Goal: Navigation & Orientation: Find specific page/section

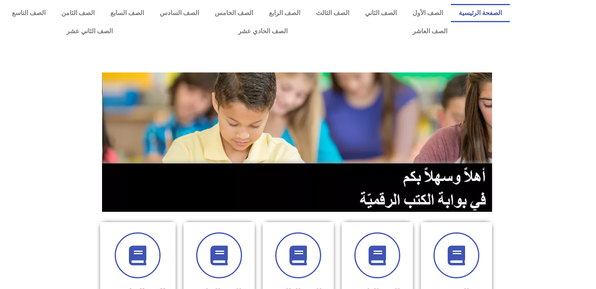
scroll to position [224, 0]
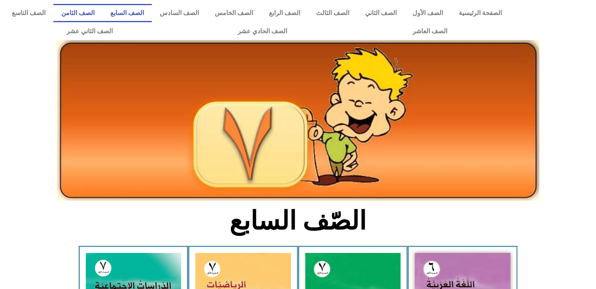
click at [102, 15] on link "الصف الثامن" at bounding box center [77, 13] width 49 height 18
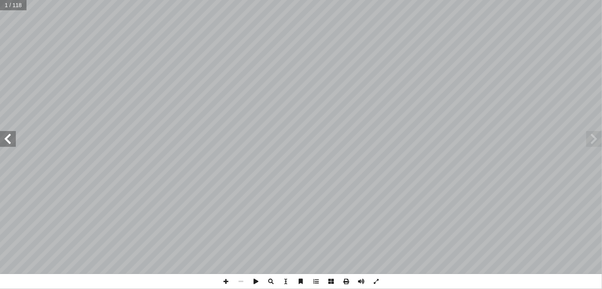
click at [12, 140] on span at bounding box center [8, 139] width 16 height 16
click at [223, 279] on span at bounding box center [225, 281] width 15 height 15
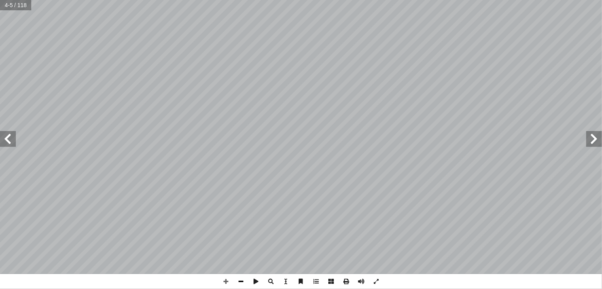
click at [242, 279] on span at bounding box center [240, 281] width 15 height 15
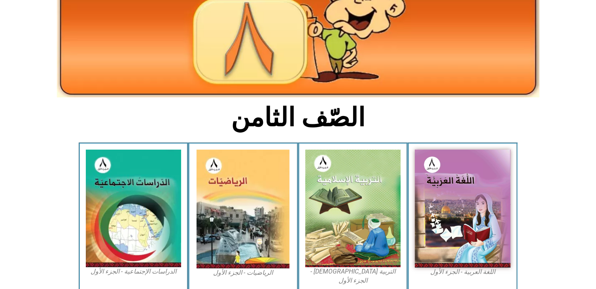
scroll to position [105, 0]
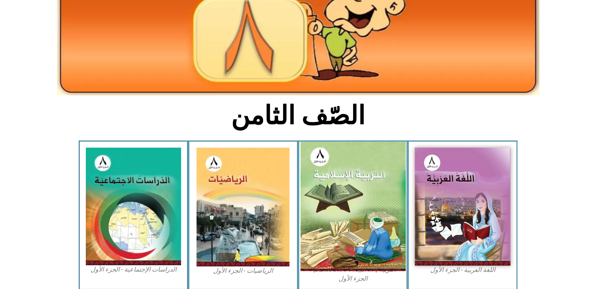
click at [353, 197] on img at bounding box center [352, 206] width 105 height 129
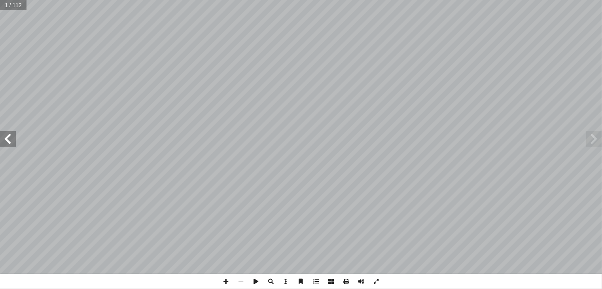
click at [10, 137] on span at bounding box center [8, 139] width 16 height 16
